Goal: Transaction & Acquisition: Purchase product/service

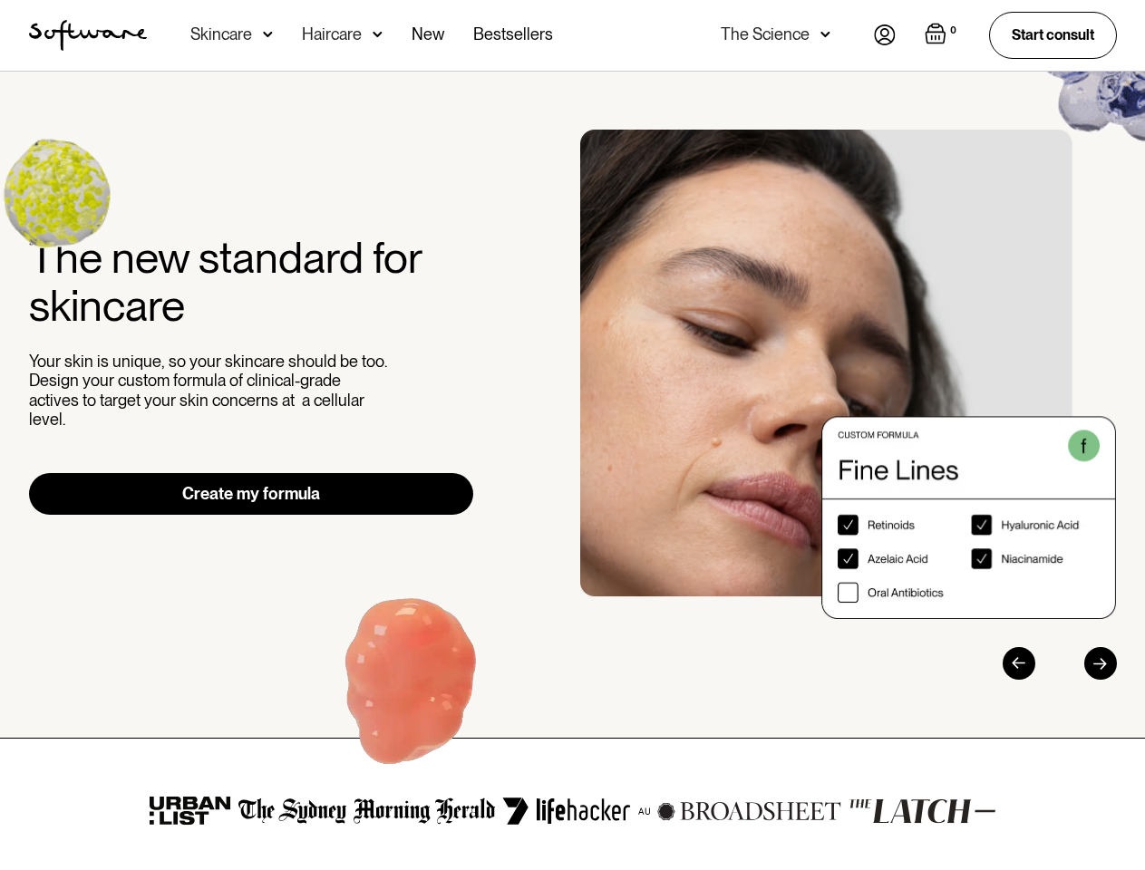
click at [572, 435] on div "The new standard for skincare Your skin is unique, so your skincare should be t…" at bounding box center [573, 405] width 1132 height 550
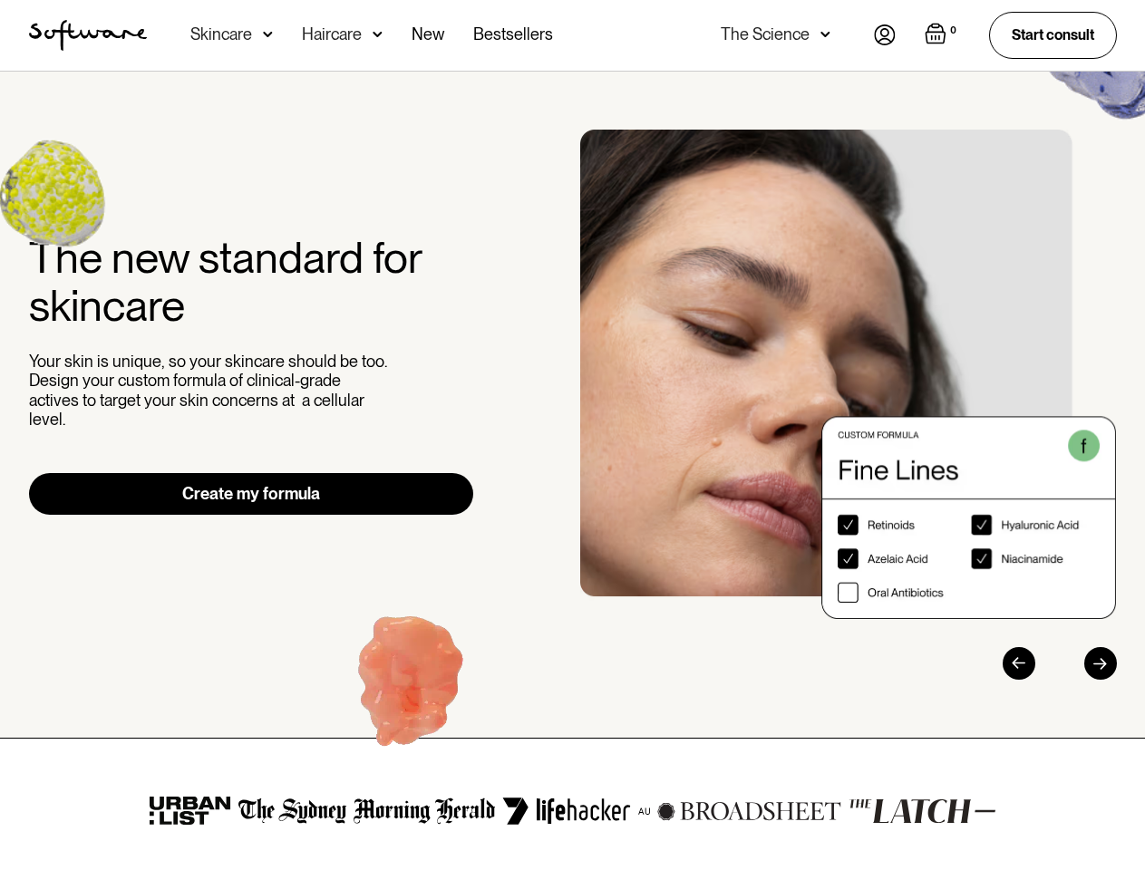
click at [231, 35] on div "Skincare" at bounding box center [221, 34] width 62 height 18
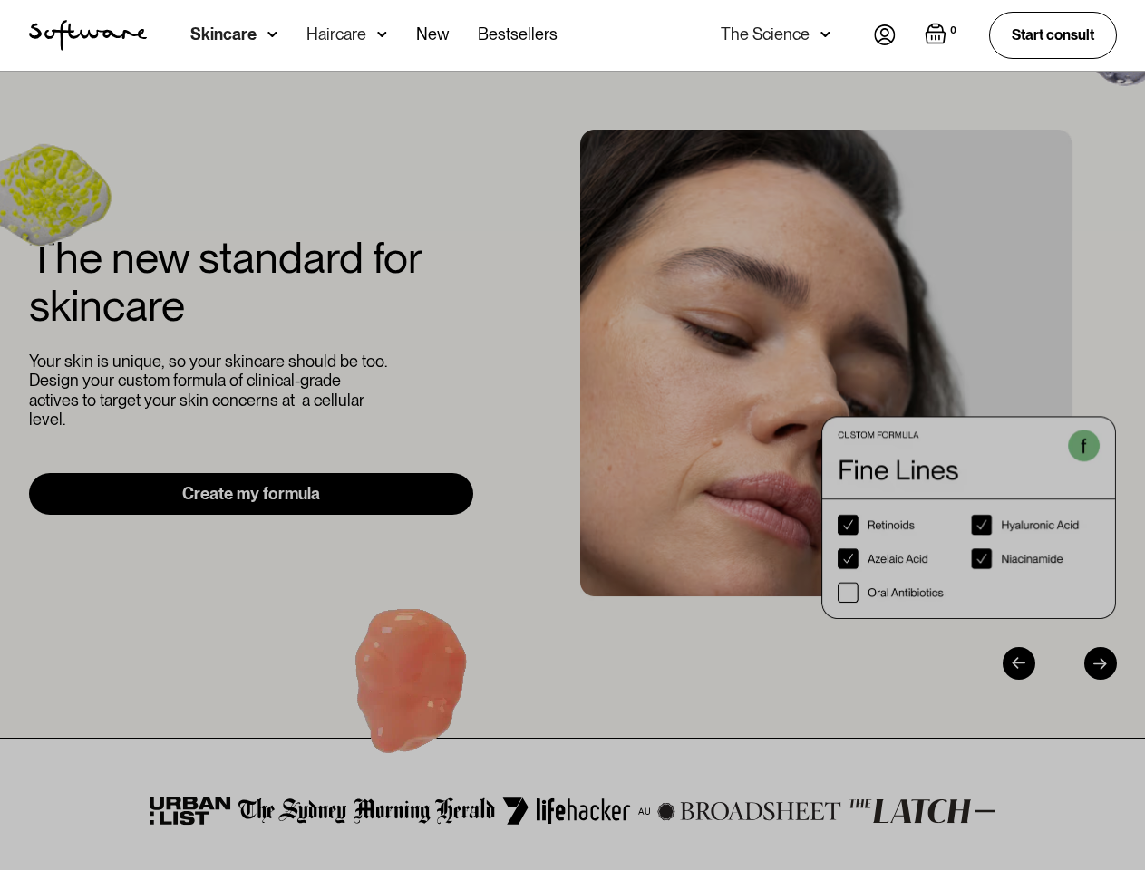
click at [257, 35] on div "Haircare" at bounding box center [223, 34] width 66 height 18
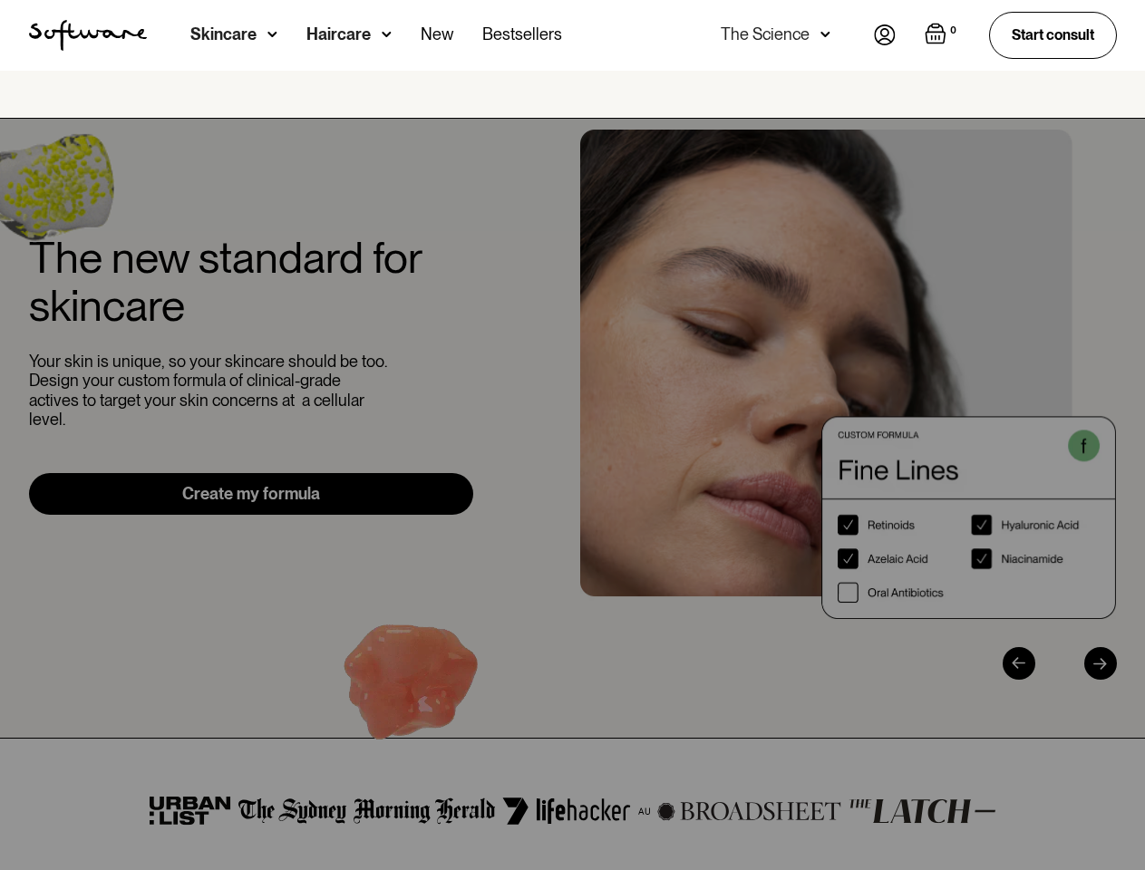
click at [774, 35] on div "The Science" at bounding box center [765, 34] width 89 height 18
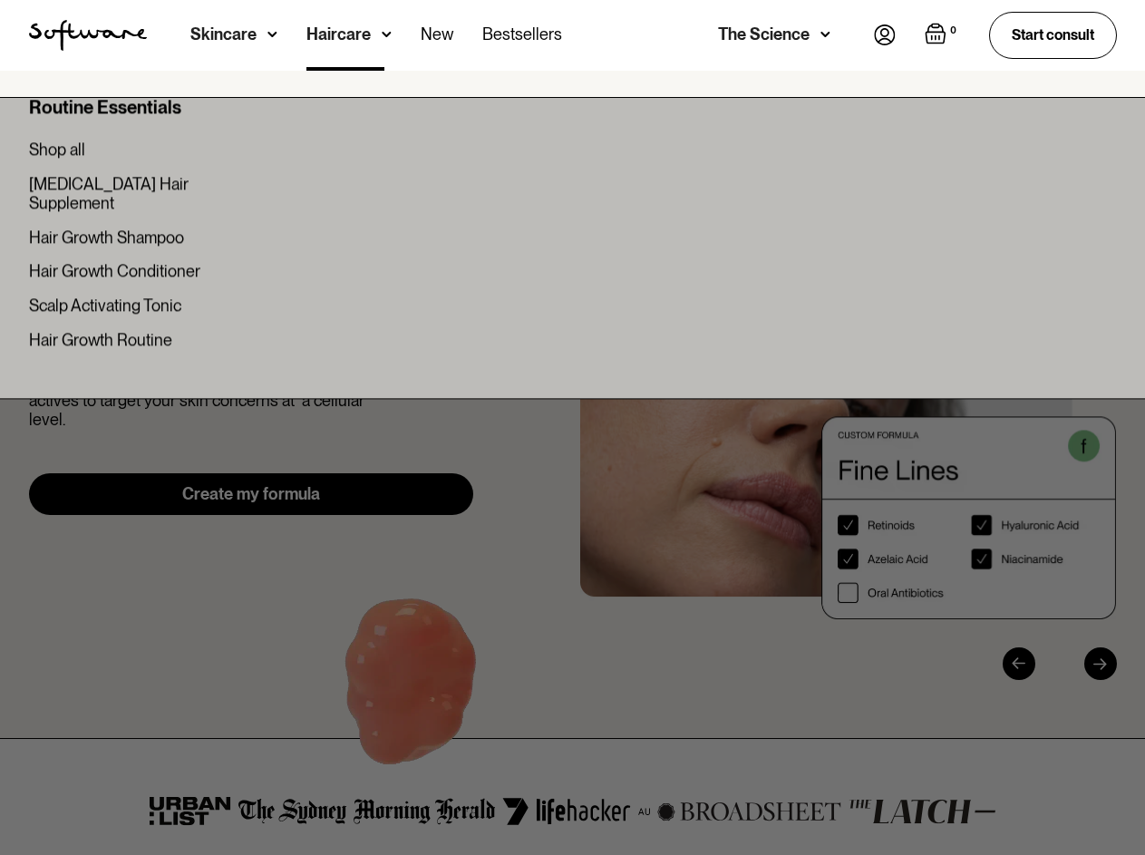
click at [940, 35] on img "Open empty cart" at bounding box center [936, 34] width 22 height 22
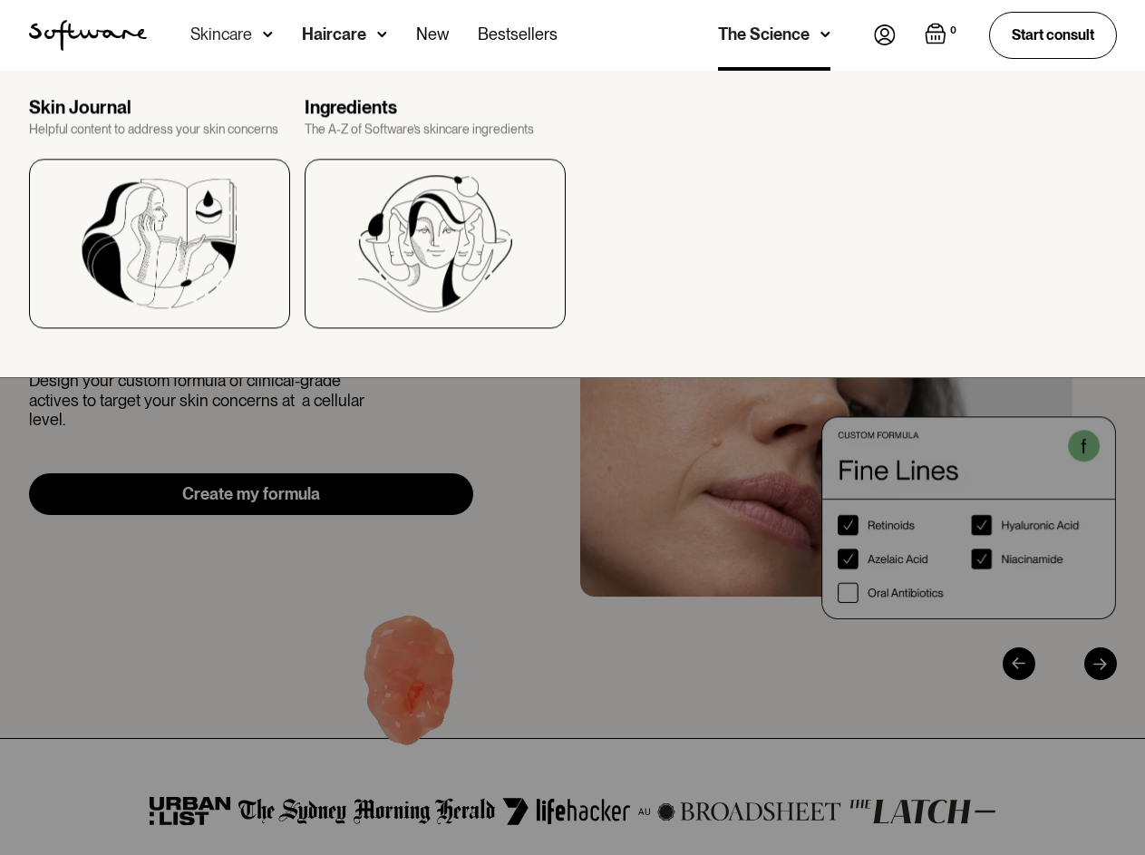
click at [849, 349] on div "Your cart is empty Let’s create your routine" at bounding box center [942, 222] width 462 height 254
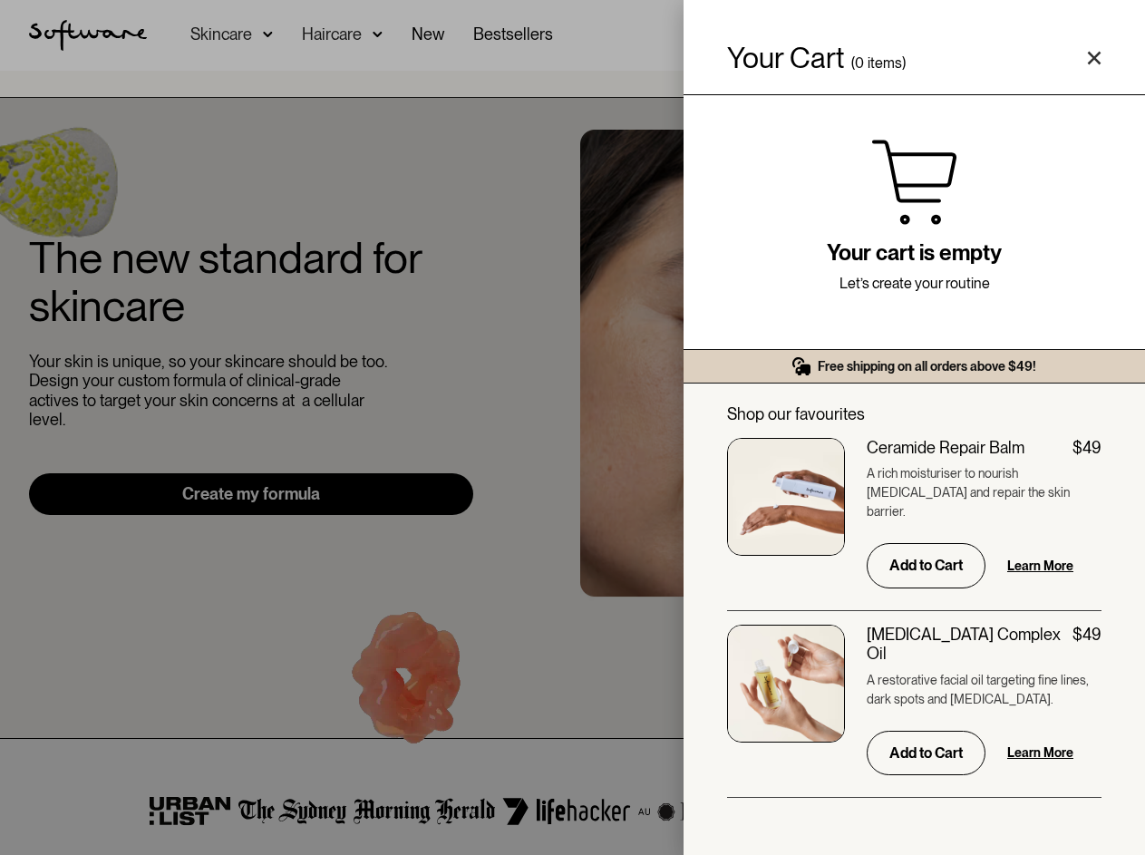
click at [1039, 664] on div "[MEDICAL_DATA] Complex Oil $49" at bounding box center [984, 644] width 235 height 39
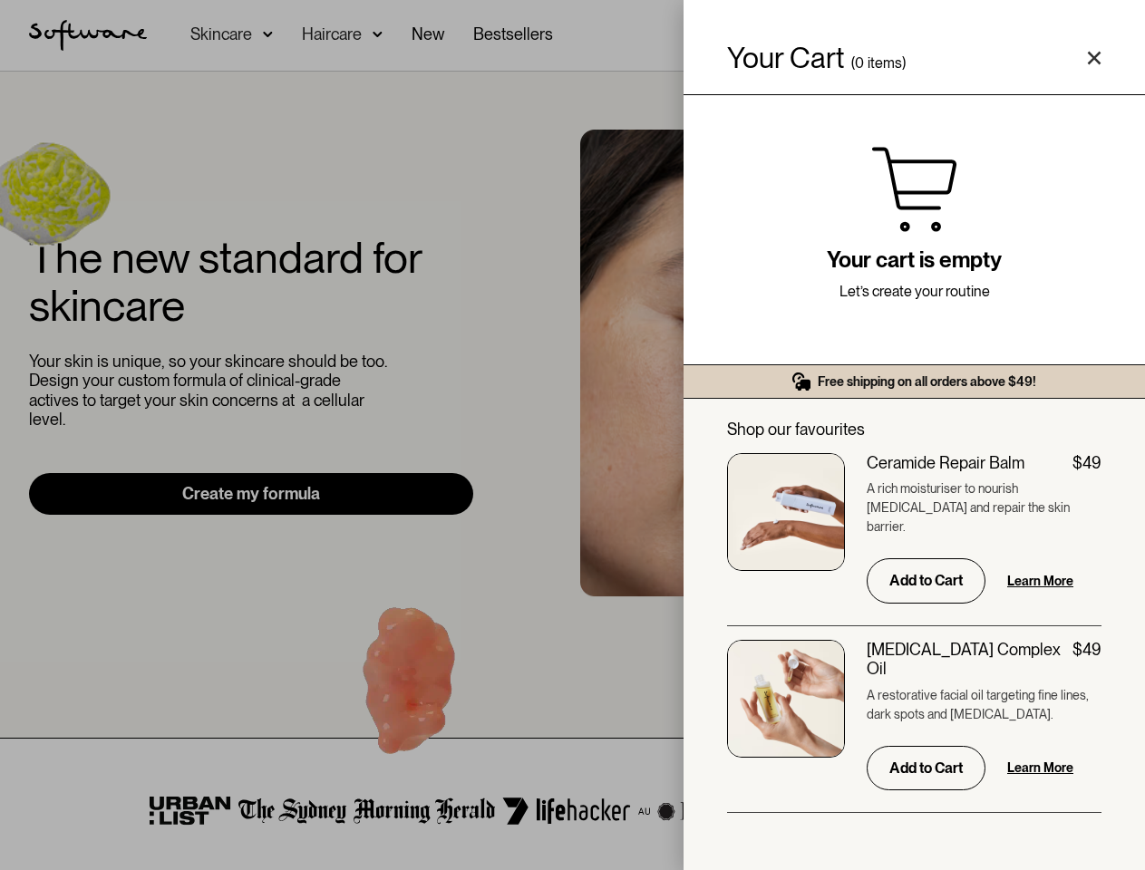
click at [1101, 660] on div "$49" at bounding box center [1087, 650] width 29 height 20
